Goal: Task Accomplishment & Management: Use online tool/utility

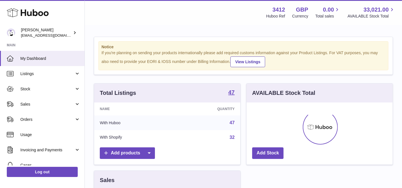
scroll to position [88, 146]
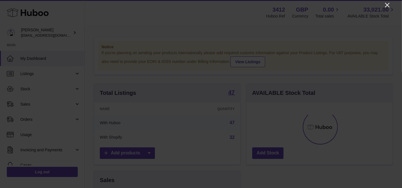
click at [385, 6] on icon "Close" at bounding box center [387, 5] width 7 height 7
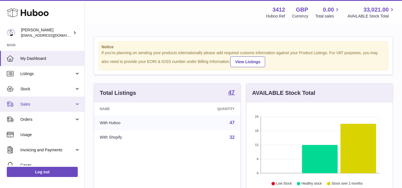
click at [51, 107] on link "Sales" at bounding box center [42, 104] width 85 height 15
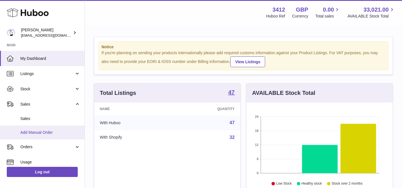
click at [46, 129] on link "Add Manual Order" at bounding box center [42, 133] width 85 height 14
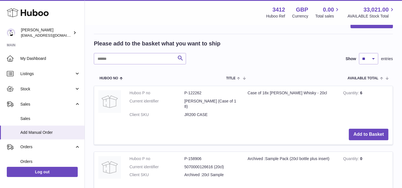
scroll to position [55, 0]
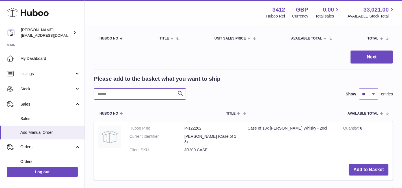
click at [136, 94] on input "text" at bounding box center [140, 93] width 92 height 11
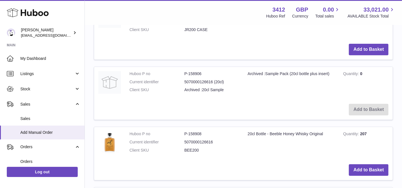
scroll to position [180, 0]
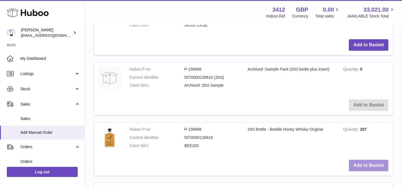
click at [353, 160] on button "Add to Basket" at bounding box center [369, 166] width 40 height 12
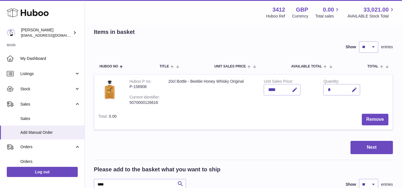
scroll to position [67, 0]
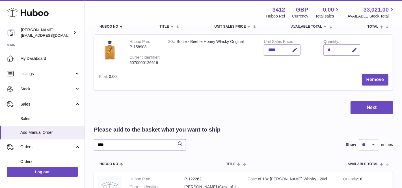
click at [116, 144] on input "****" at bounding box center [140, 144] width 92 height 11
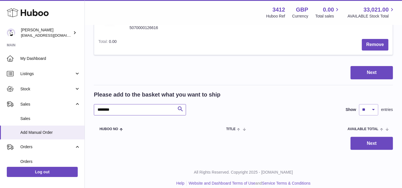
scroll to position [102, 0]
type input "*"
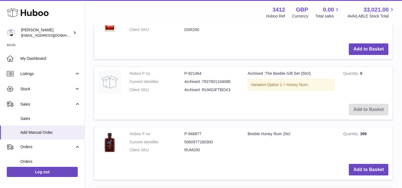
scroll to position [549, 0]
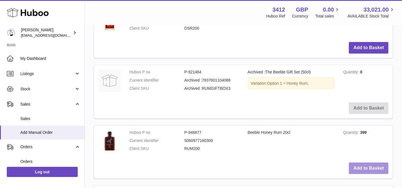
click at [357, 166] on button "Add to Basket" at bounding box center [369, 169] width 40 height 12
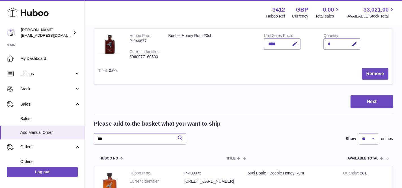
scroll to position [146, 0]
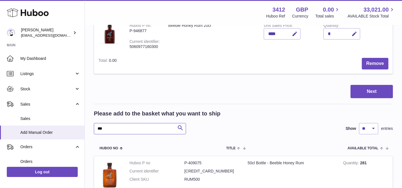
click at [118, 126] on input "***" at bounding box center [140, 128] width 92 height 11
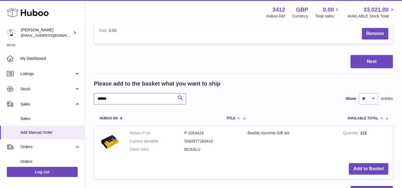
scroll to position [185, 0]
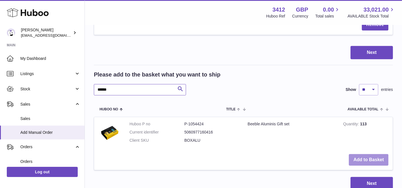
type input "******"
click at [366, 154] on button "Add to Basket" at bounding box center [369, 160] width 40 height 12
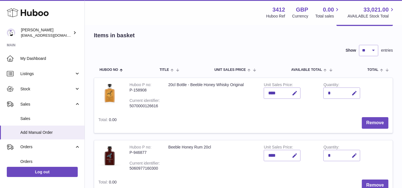
scroll to position [0, 0]
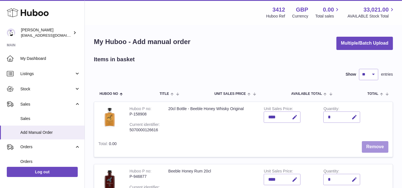
click at [381, 144] on button "Remove" at bounding box center [375, 147] width 27 height 12
click at [375, 146] on button "Remove" at bounding box center [375, 147] width 27 height 12
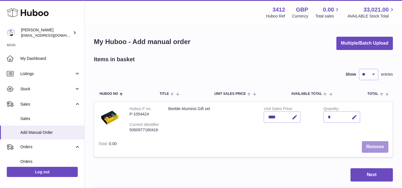
click at [375, 146] on button "Remove" at bounding box center [375, 147] width 27 height 12
